Goal: Information Seeking & Learning: Understand process/instructions

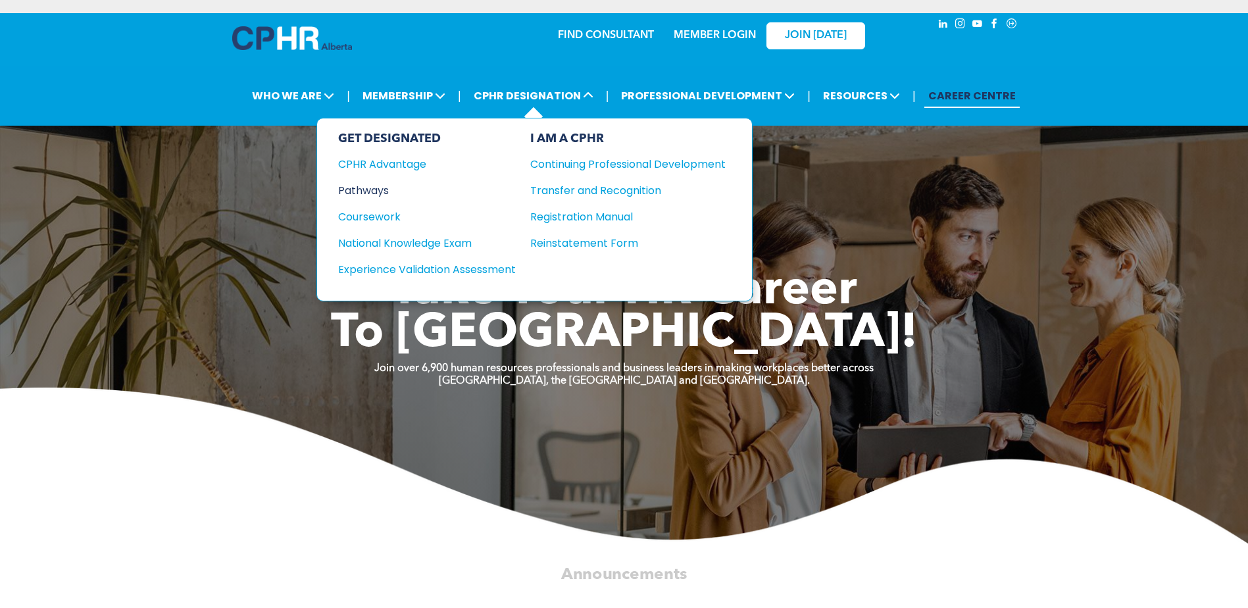
click at [376, 193] on div "Pathways" at bounding box center [418, 190] width 160 height 16
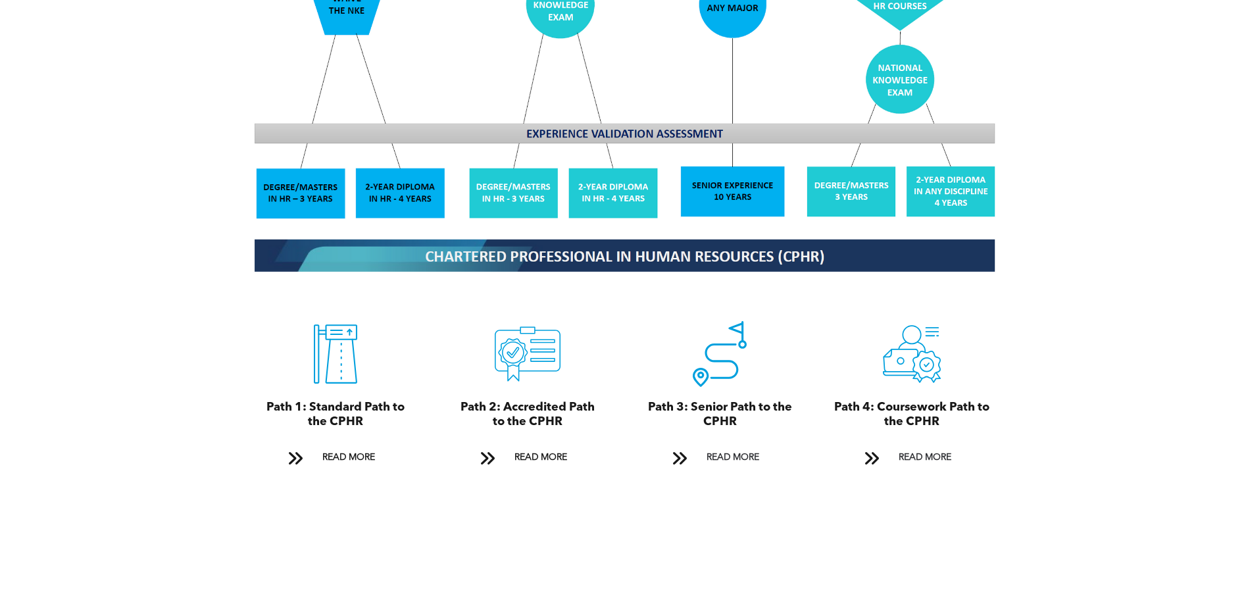
scroll to position [1315, 0]
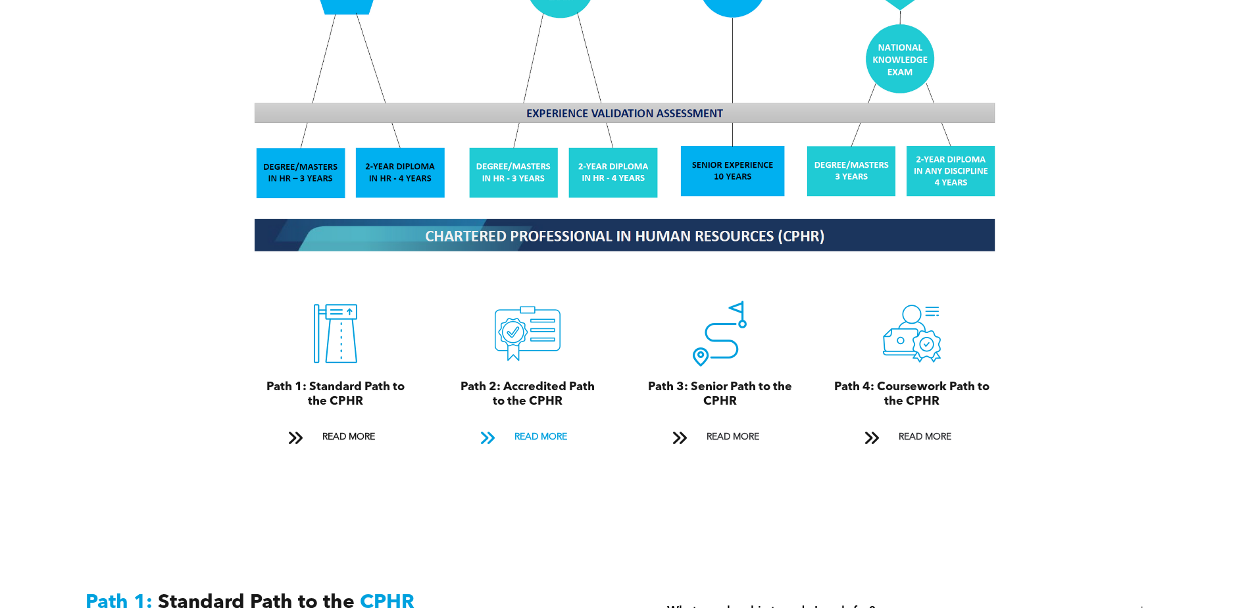
click at [525, 425] on span "READ MORE" at bounding box center [541, 437] width 62 height 24
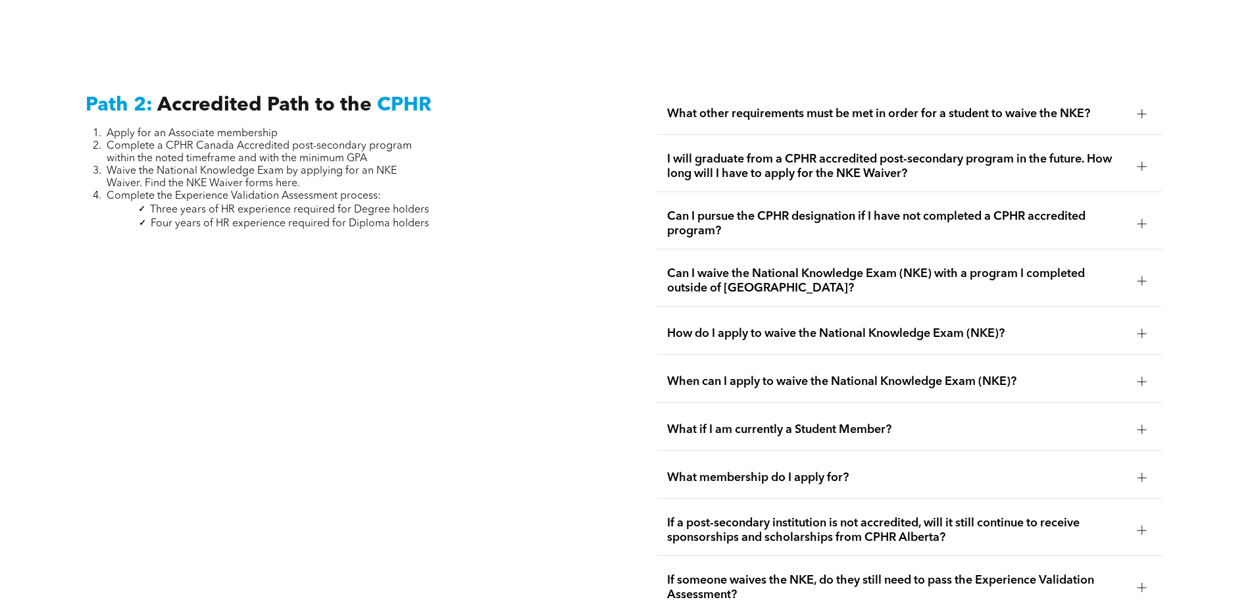
scroll to position [2149, 0]
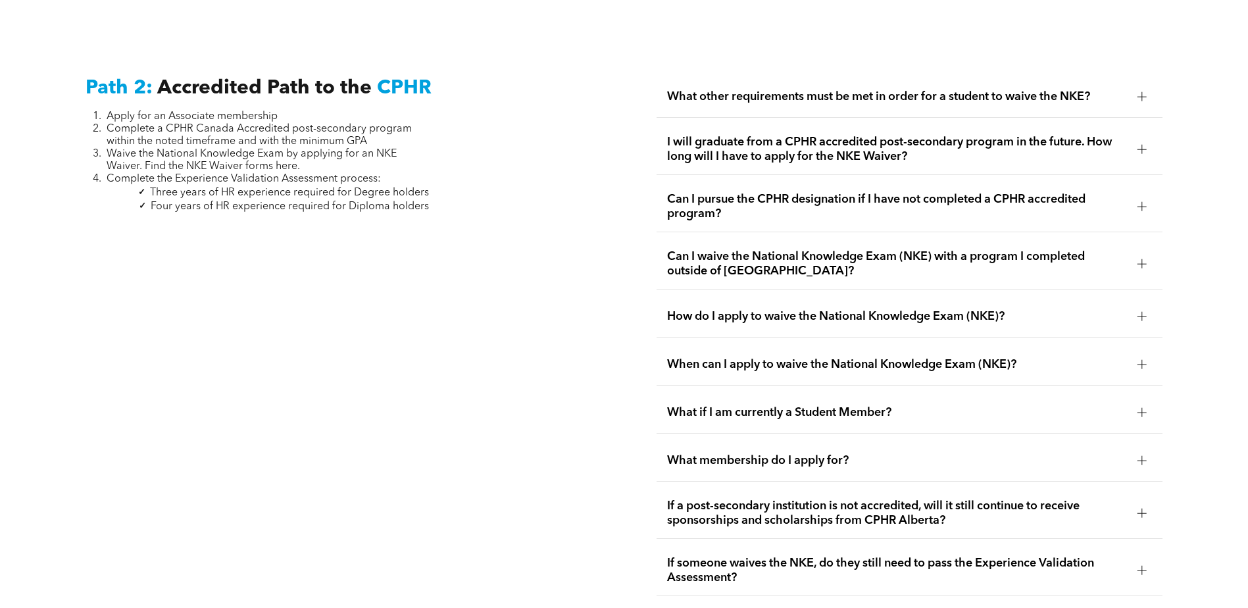
click at [1135, 87] on div at bounding box center [1142, 97] width 20 height 20
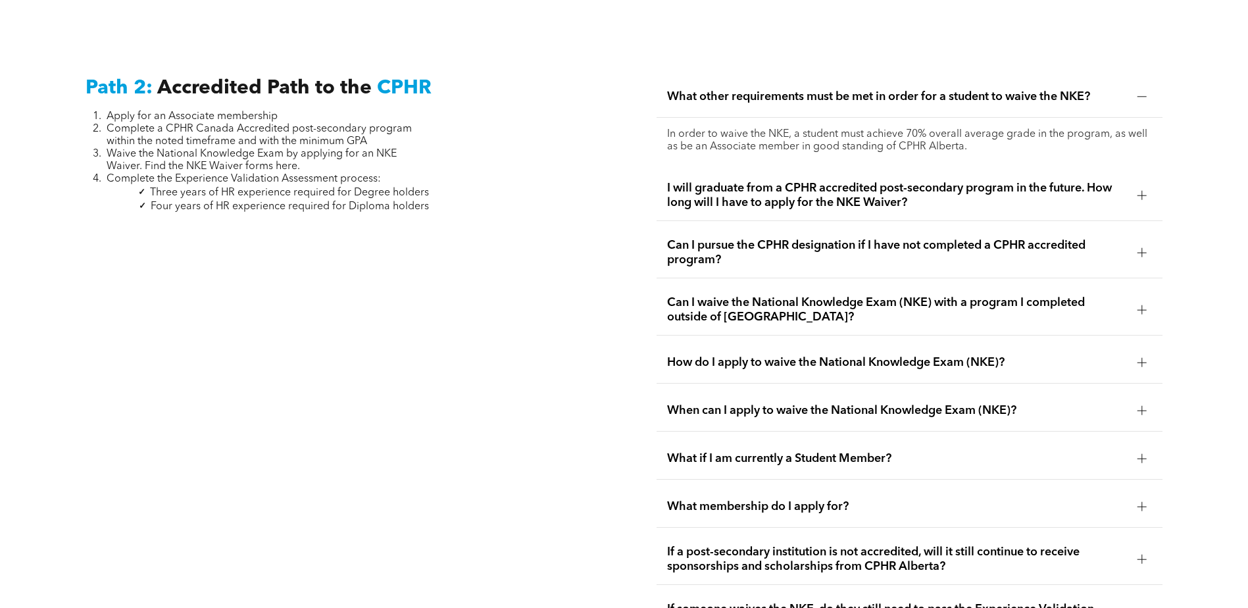
click at [1142, 248] on div at bounding box center [1141, 252] width 9 height 9
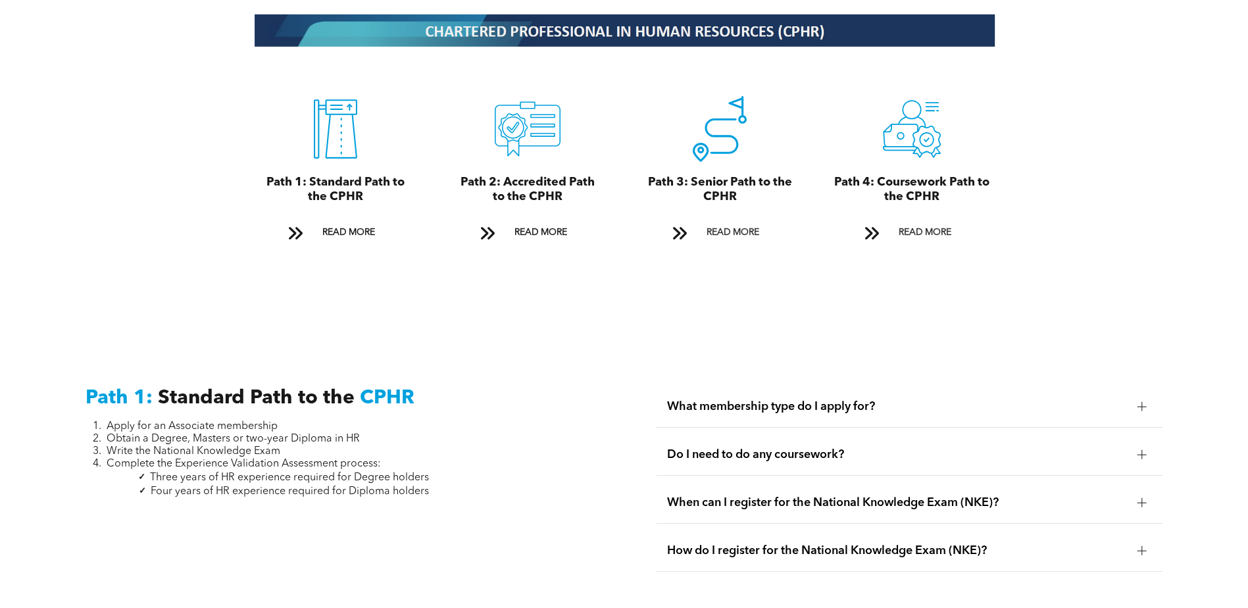
scroll to position [1491, 0]
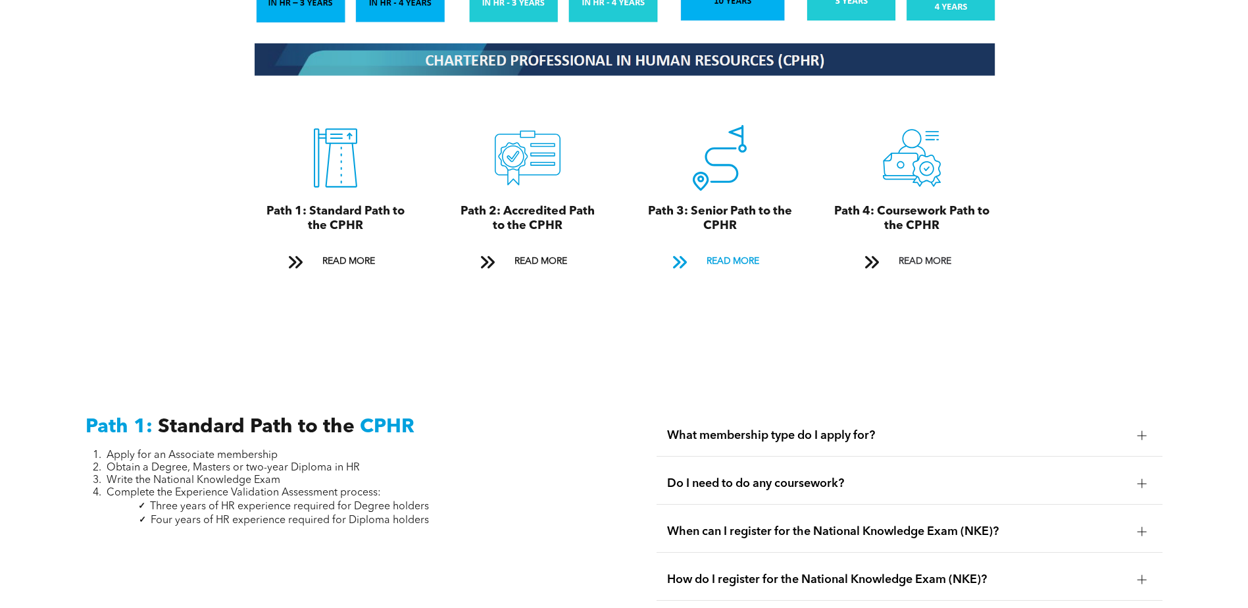
click at [715, 249] on span "READ MORE" at bounding box center [733, 261] width 62 height 24
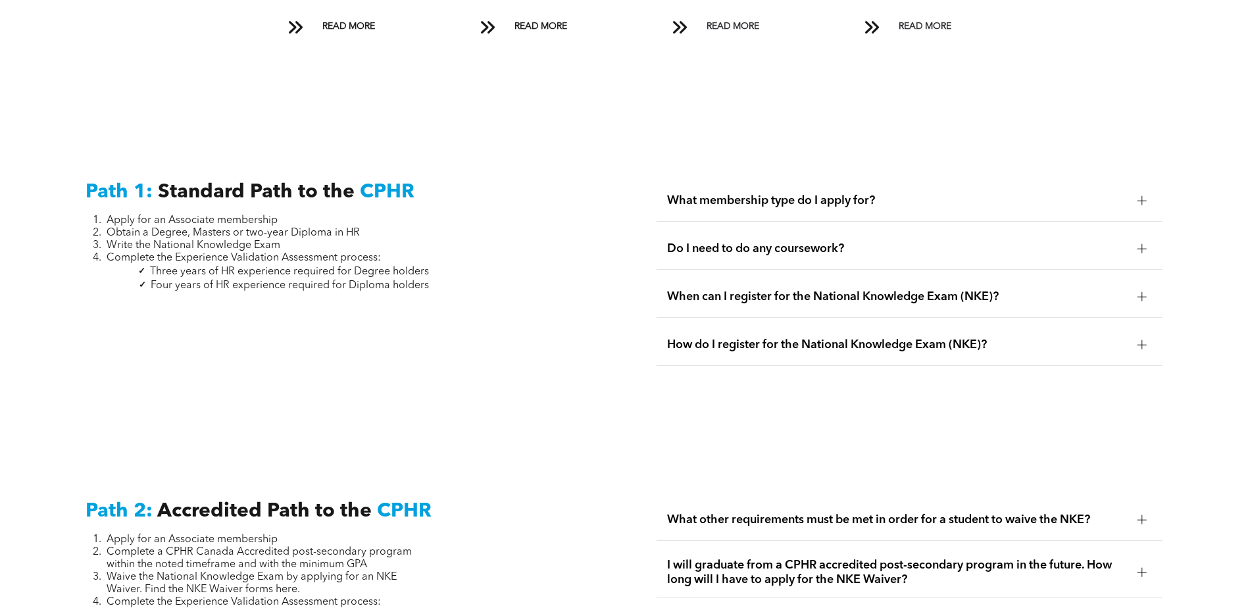
scroll to position [1519, 0]
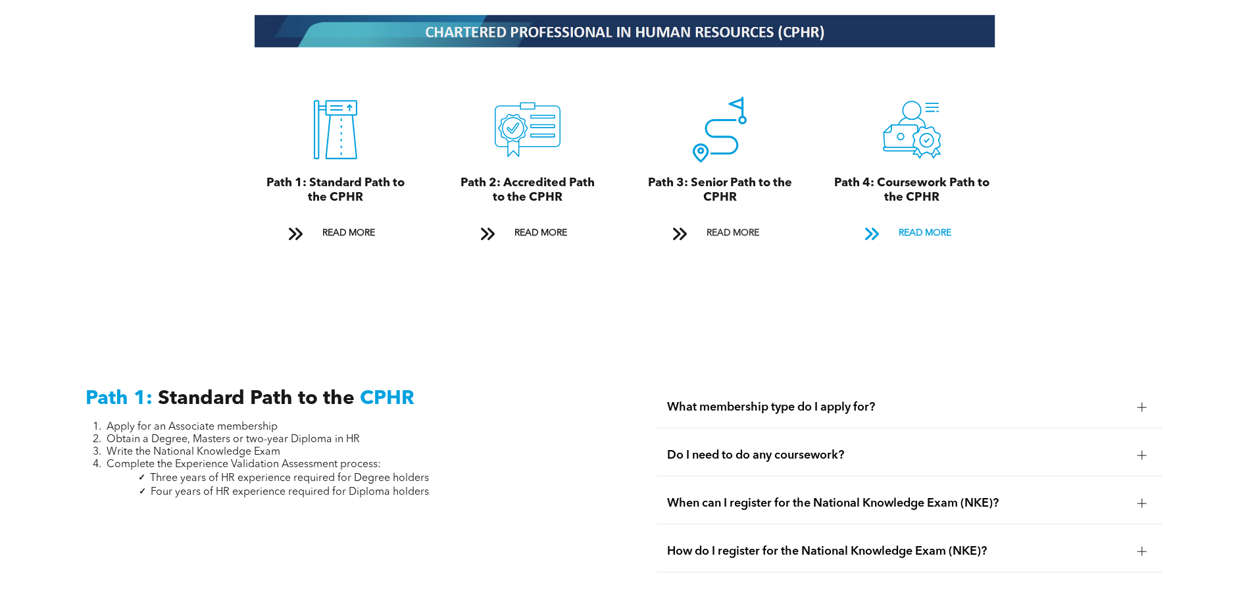
click at [918, 221] on span "READ MORE" at bounding box center [925, 233] width 62 height 24
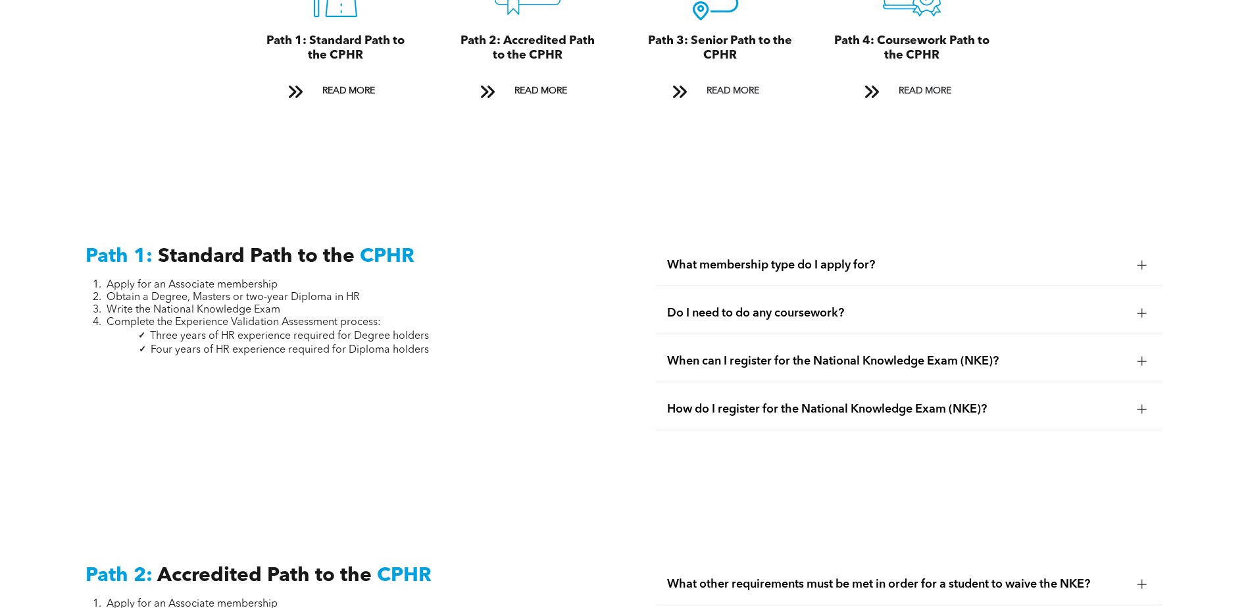
scroll to position [1267, 0]
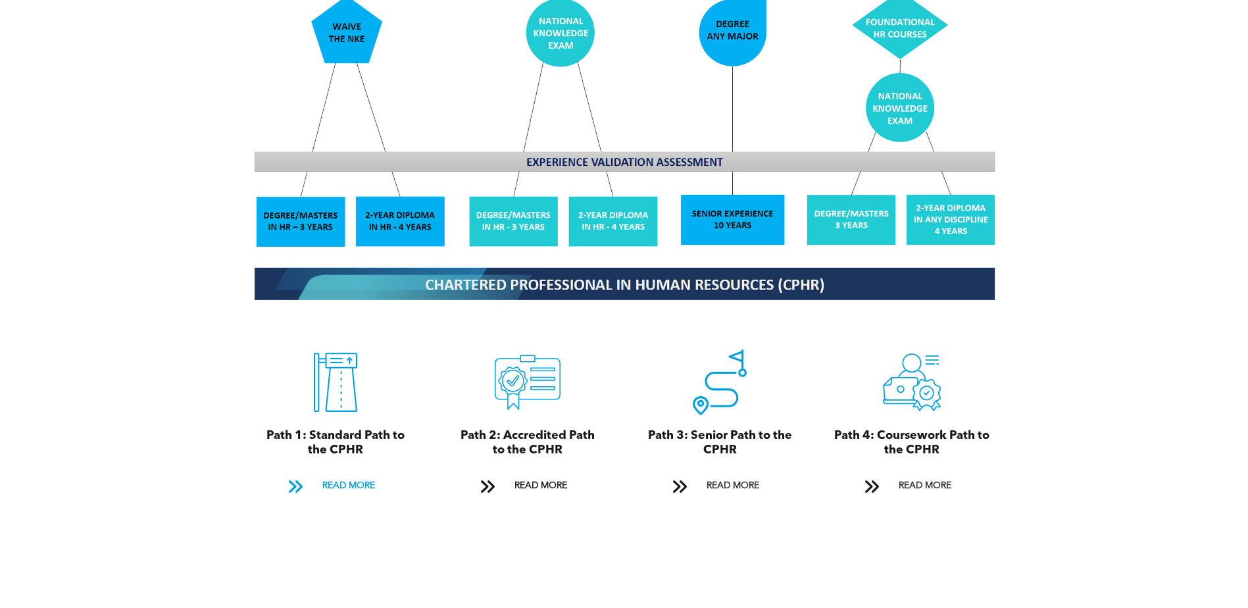
click at [364, 474] on span "READ MORE" at bounding box center [349, 486] width 62 height 24
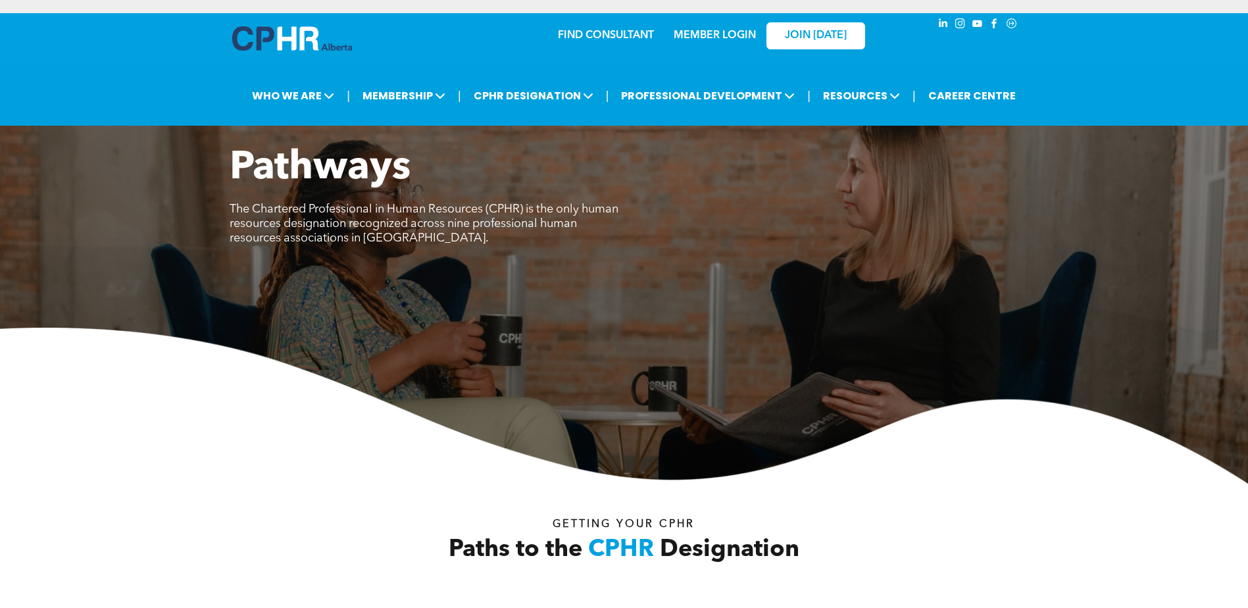
click at [722, 39] on link "MEMBER LOGIN" at bounding box center [714, 35] width 82 height 11
